Goal: Task Accomplishment & Management: Complete application form

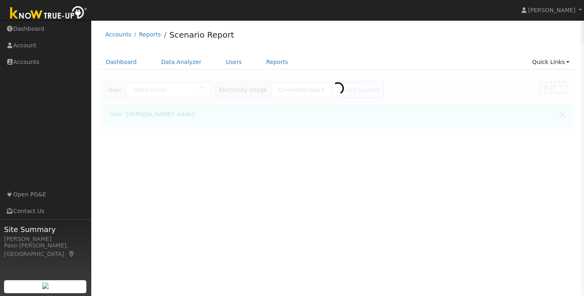
type input "Laura Jacobson"
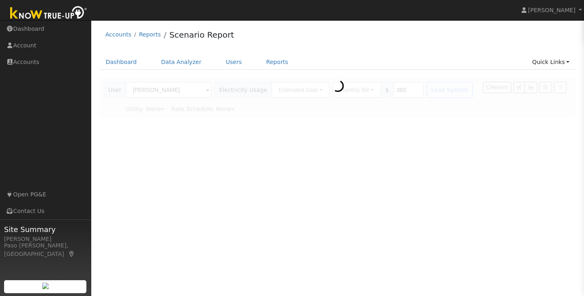
type input "Pacific Gas & Electric"
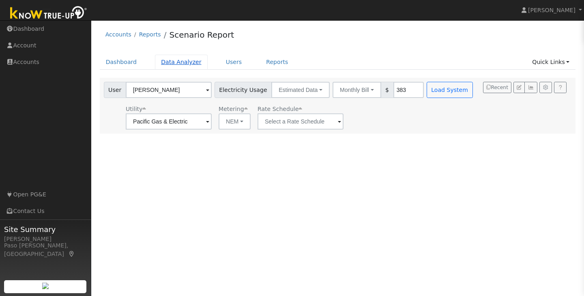
click at [180, 56] on link "Data Analyzer" at bounding box center [181, 62] width 53 height 15
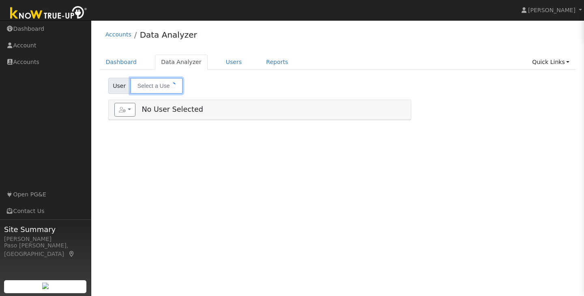
type input "[PERSON_NAME]"
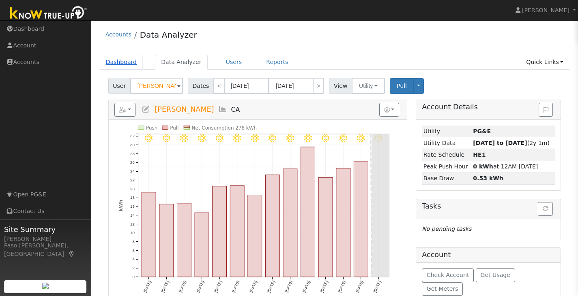
click at [118, 64] on link "Dashboard" at bounding box center [121, 62] width 43 height 15
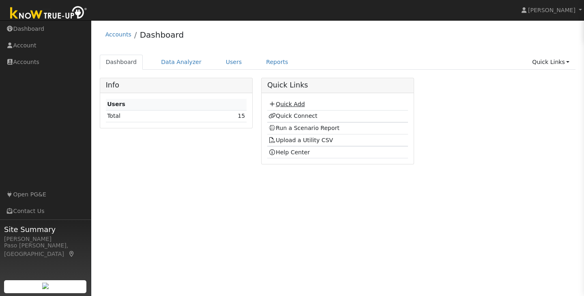
click at [291, 107] on link "Quick Add" at bounding box center [286, 104] width 36 height 6
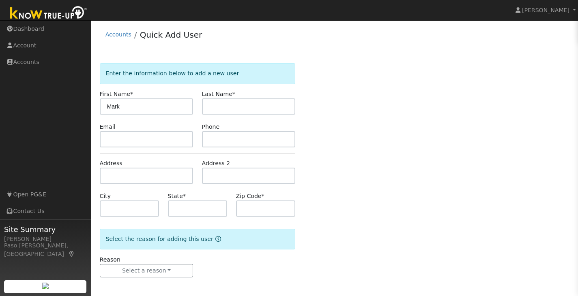
type input "Mark"
click at [235, 111] on input "text" at bounding box center [249, 107] width 94 height 16
type input "Thompson"
click at [186, 150] on form "Enter the information below to add a new user First Name * Mark Last Name * Tho…" at bounding box center [198, 178] width 196 height 231
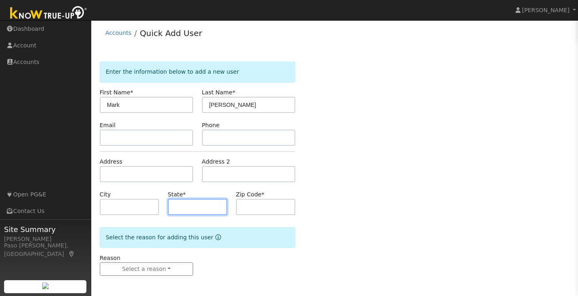
click at [180, 203] on input "text" at bounding box center [198, 207] width 60 height 16
type input "CA"
click at [243, 211] on input "text" at bounding box center [266, 207] width 60 height 16
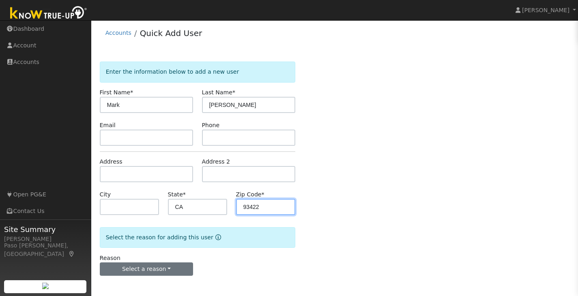
type input "93422"
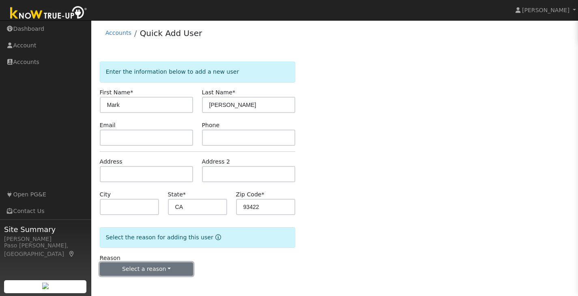
click at [185, 269] on button "Select a reason" at bounding box center [147, 270] width 94 height 14
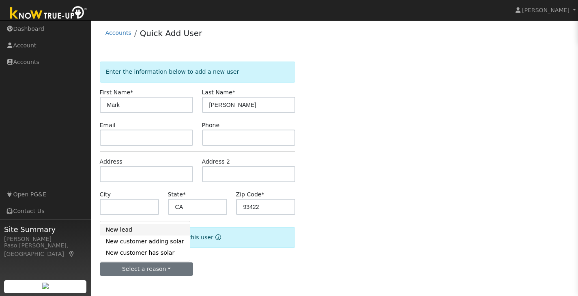
click at [149, 228] on link "New lead" at bounding box center [145, 229] width 90 height 11
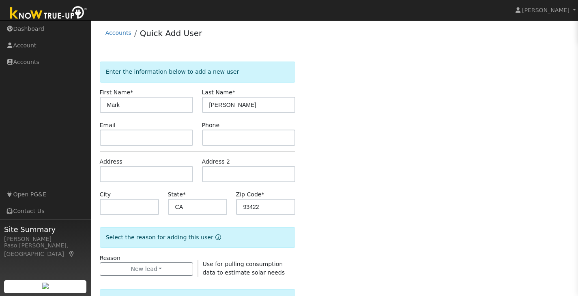
drag, startPoint x: 372, startPoint y: 234, endPoint x: 370, endPoint y: 226, distance: 8.0
click at [370, 226] on div "Enter the information below to add a new user First Name * Mark Last Name * Tho…" at bounding box center [335, 293] width 470 height 463
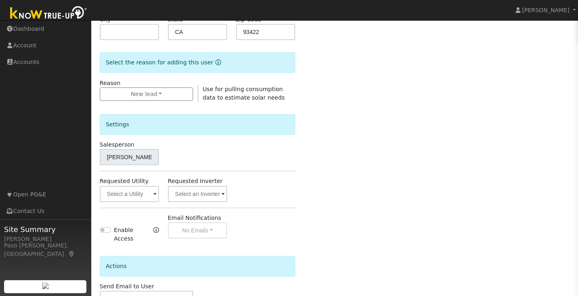
scroll to position [229, 0]
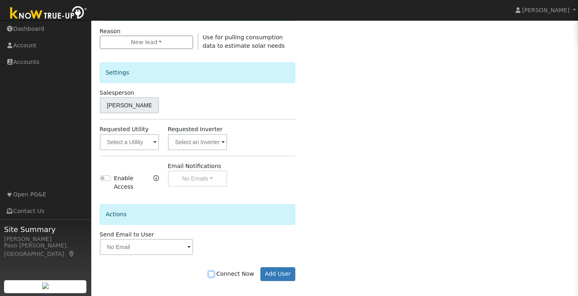
click at [214, 272] on input "Connect Now" at bounding box center [211, 275] width 6 height 6
checkbox input "true"
click at [268, 268] on button "Add User" at bounding box center [277, 275] width 35 height 14
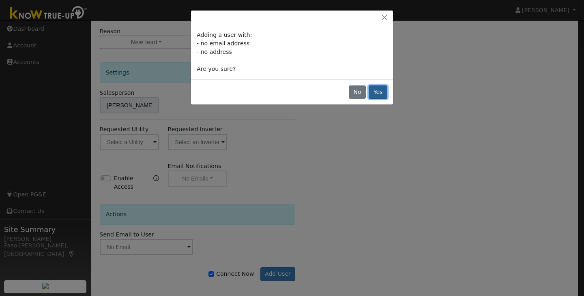
click at [376, 91] on button "Yes" at bounding box center [378, 93] width 19 height 14
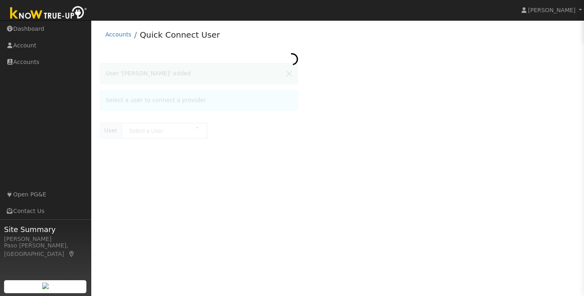
type input "[PERSON_NAME]"
